Goal: Task Accomplishment & Management: Use online tool/utility

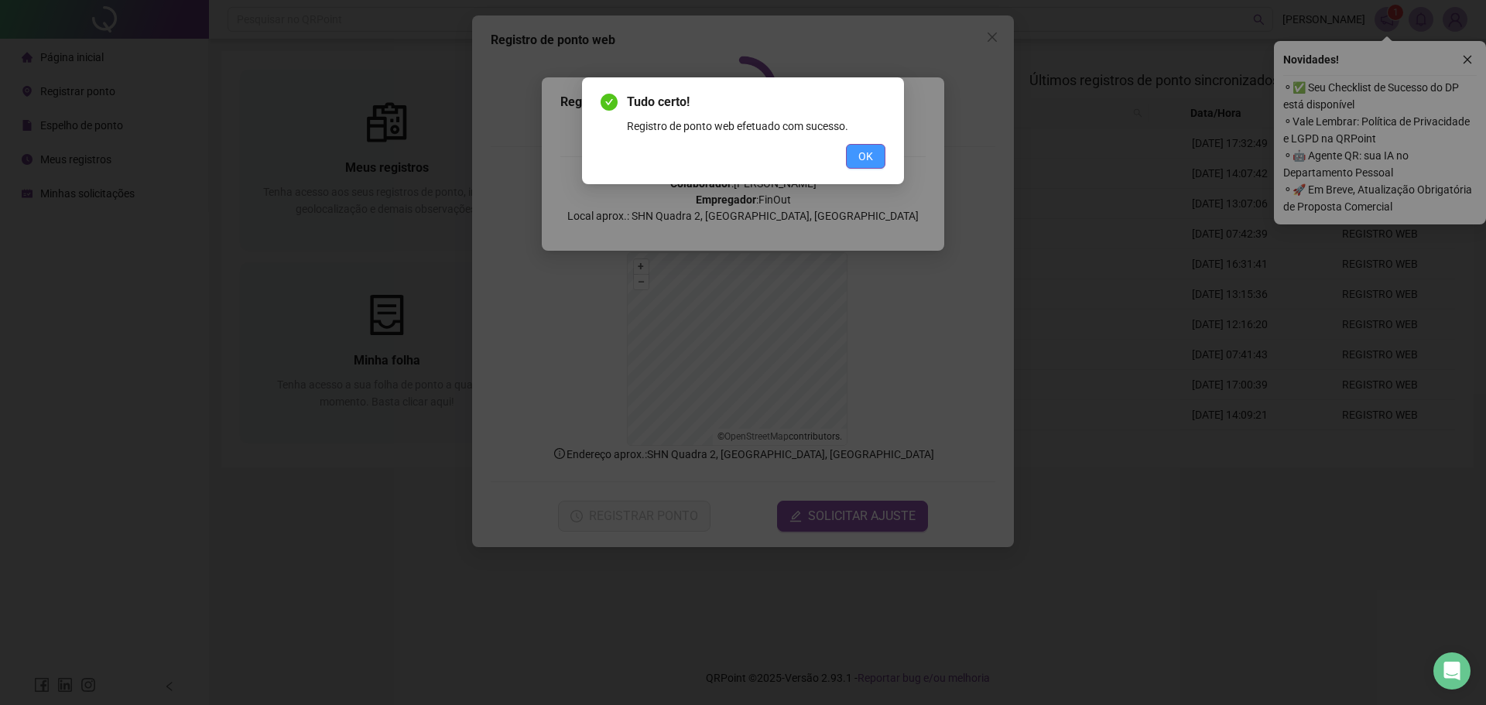
click at [863, 150] on span "OK" at bounding box center [866, 156] width 15 height 17
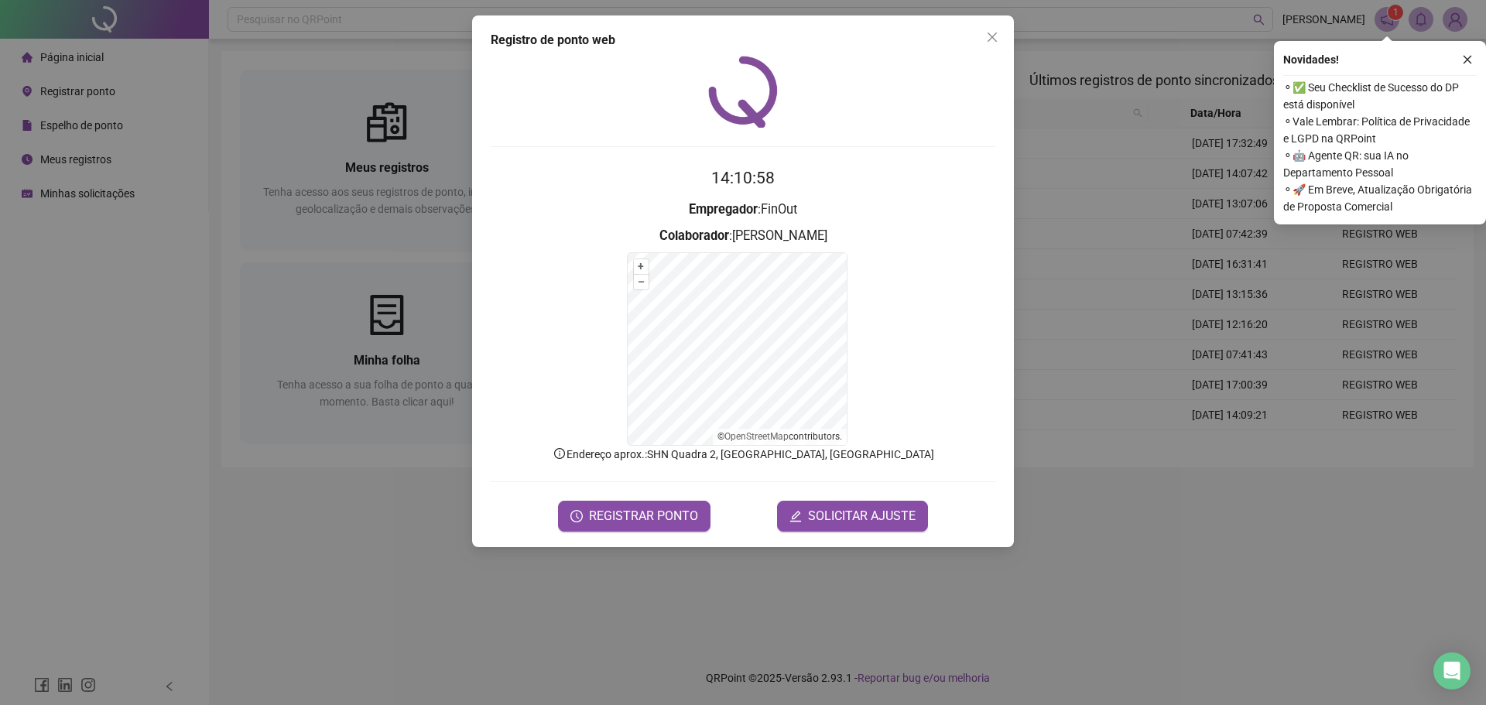
click at [862, 152] on div "Tudo certo! Registro de ponto web efetuado com sucesso. OK" at bounding box center [743, 352] width 1486 height 705
click at [621, 518] on span "REGISTRAR PONTO" at bounding box center [643, 516] width 109 height 19
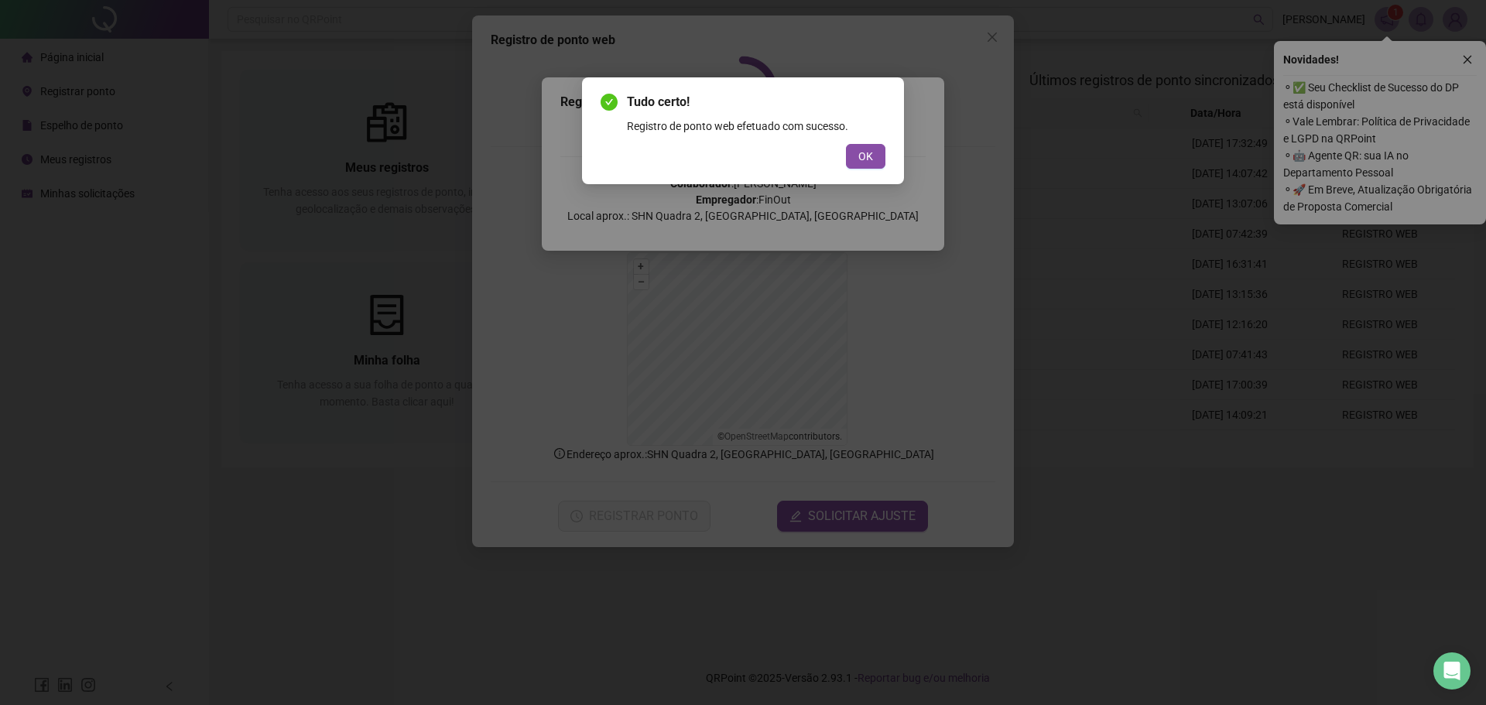
click at [981, 41] on div "Tudo certo! Registro de ponto web efetuado com sucesso. OK" at bounding box center [743, 352] width 1486 height 705
click at [985, 41] on div "Tudo certo! Registro de ponto web efetuado com sucesso. OK" at bounding box center [743, 352] width 1486 height 705
click at [992, 37] on div "Tudo certo! Registro de ponto web efetuado com sucesso. OK" at bounding box center [743, 352] width 1486 height 705
click at [989, 38] on div "Tudo certo! Registro de ponto web efetuado com sucesso. OK" at bounding box center [743, 352] width 1486 height 705
click at [982, 43] on div "Tudo certo! Registro de ponto web efetuado com sucesso. OK" at bounding box center [743, 352] width 1486 height 705
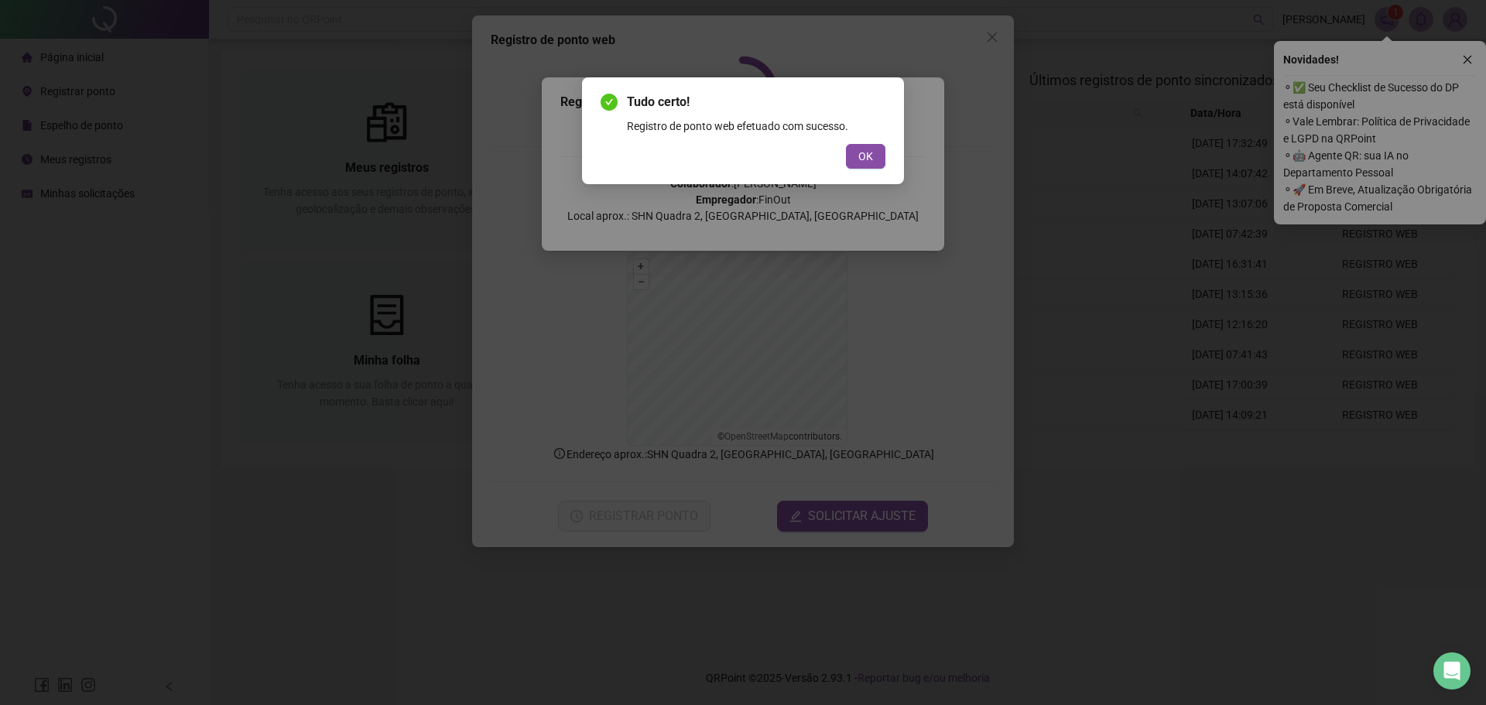
click at [979, 46] on div "Tudo certo! Registro de ponto web efetuado com sucesso. OK" at bounding box center [743, 352] width 1486 height 705
click at [848, 156] on button "OK" at bounding box center [865, 156] width 39 height 25
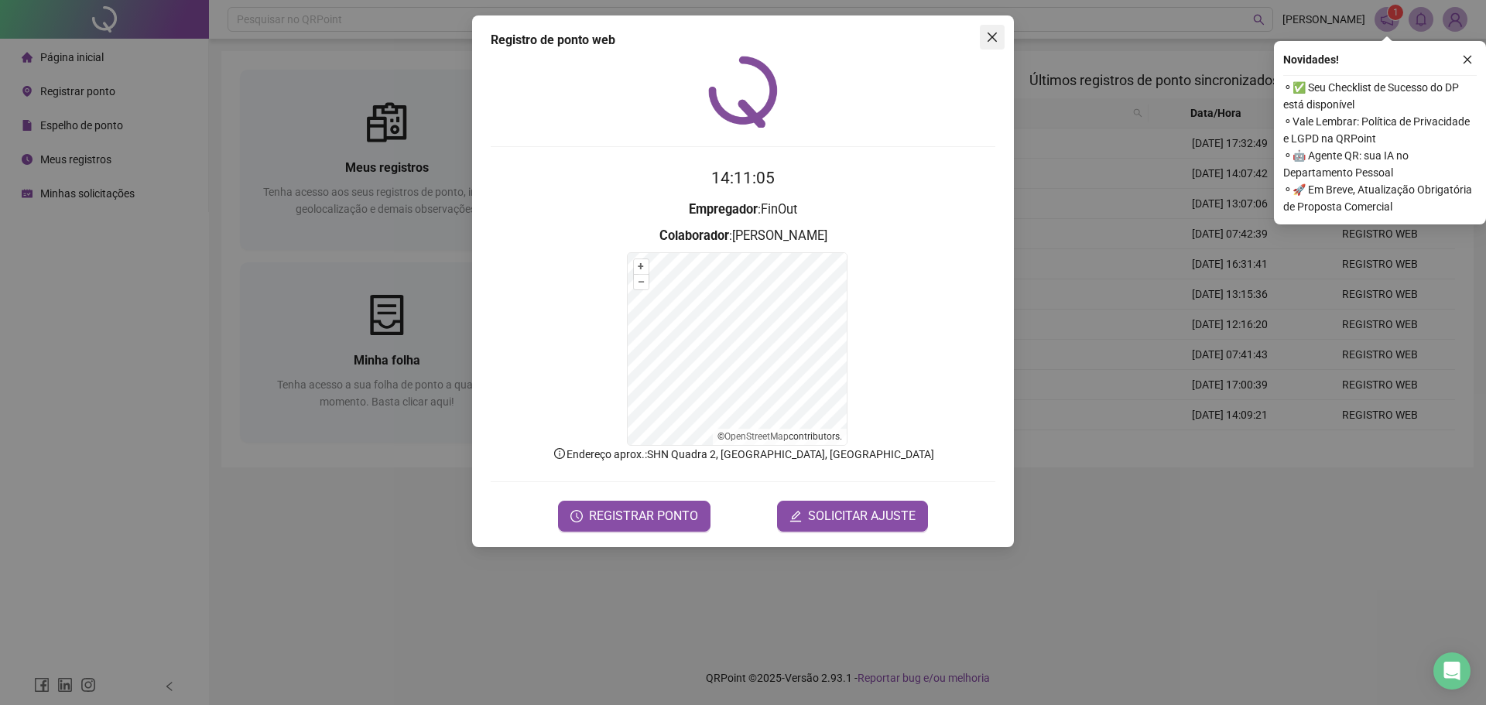
click at [998, 42] on icon "close" at bounding box center [992, 37] width 12 height 12
